Goal: Information Seeking & Learning: Learn about a topic

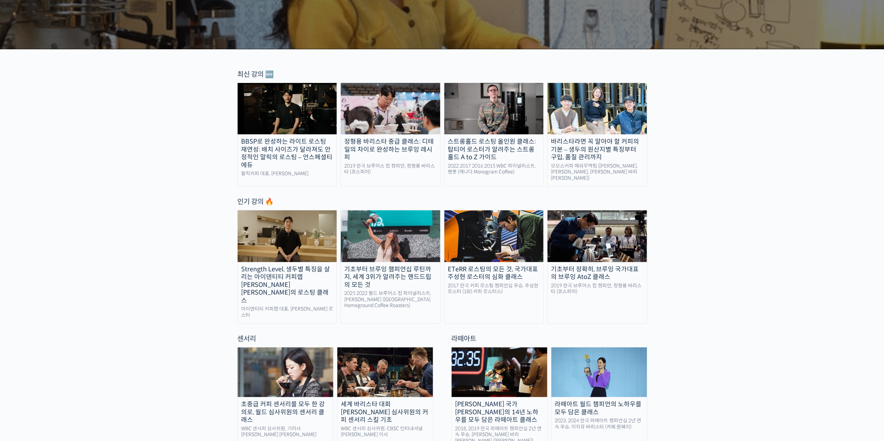
scroll to position [208, 0]
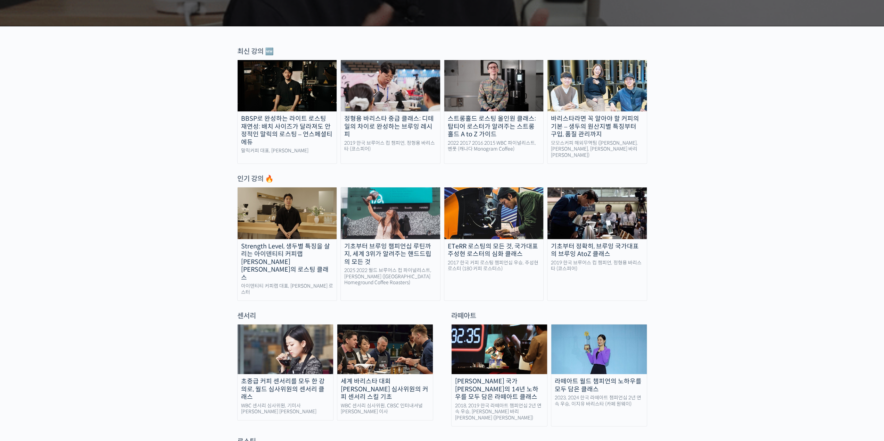
click at [399, 251] on div "기초부터 브루잉 챔피언십 루틴까지, 세계 3위가 알려주는 핸드드립의 모든 것" at bounding box center [390, 255] width 99 height 24
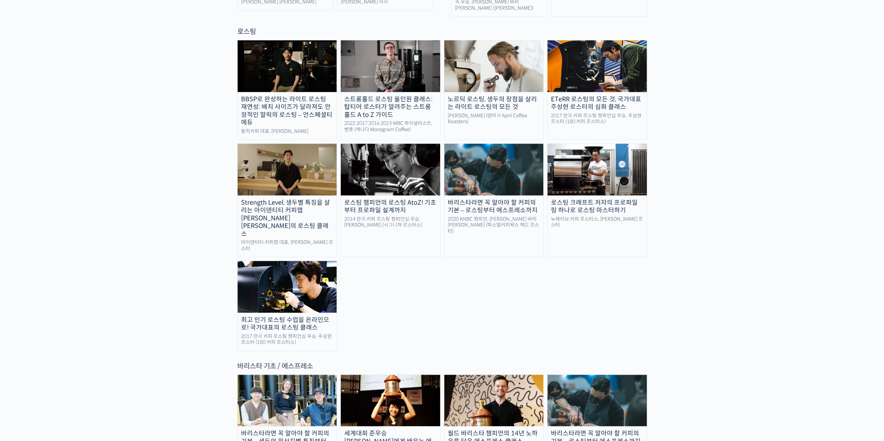
scroll to position [660, 0]
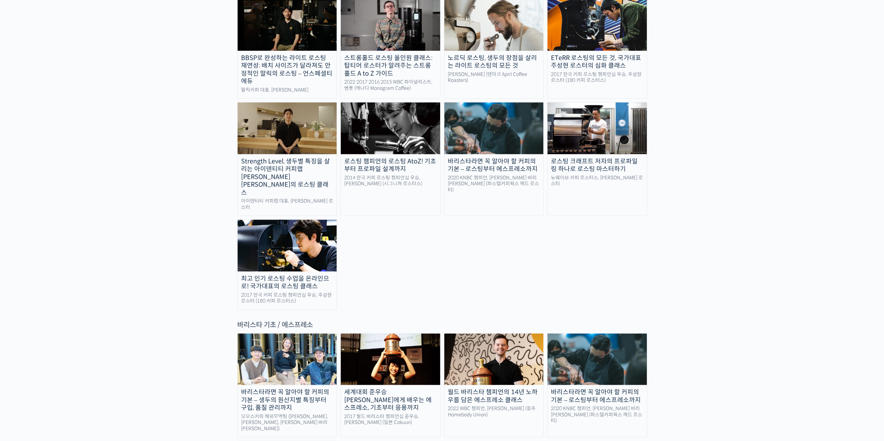
click at [420, 334] on img at bounding box center [390, 359] width 99 height 51
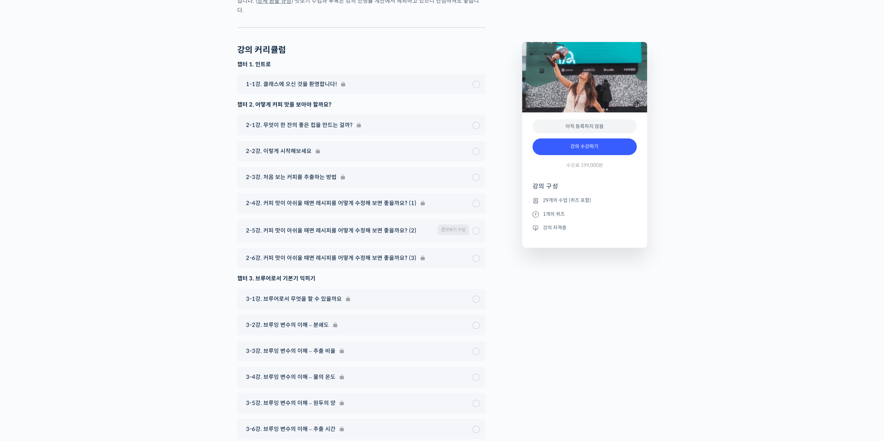
scroll to position [3404, 0]
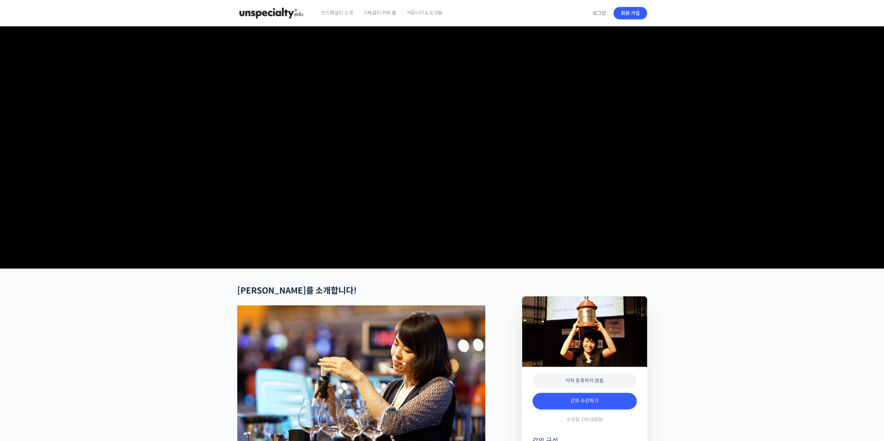
click at [384, 173] on video at bounding box center [442, 146] width 410 height 240
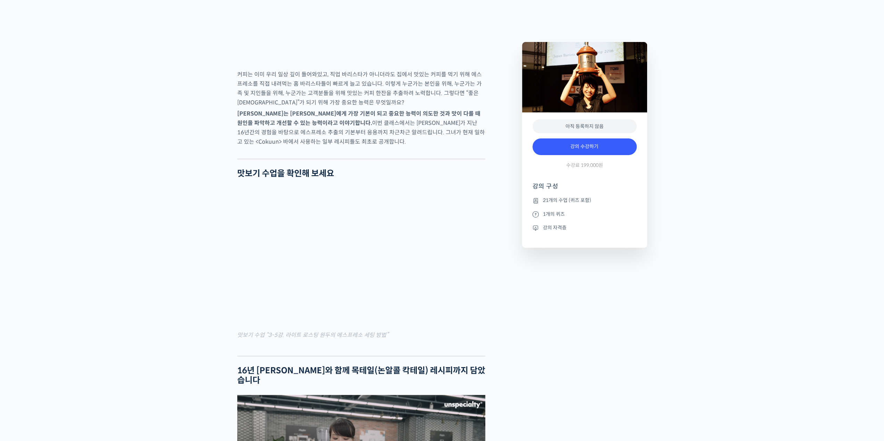
scroll to position [799, 0]
